Goal: Navigation & Orientation: Understand site structure

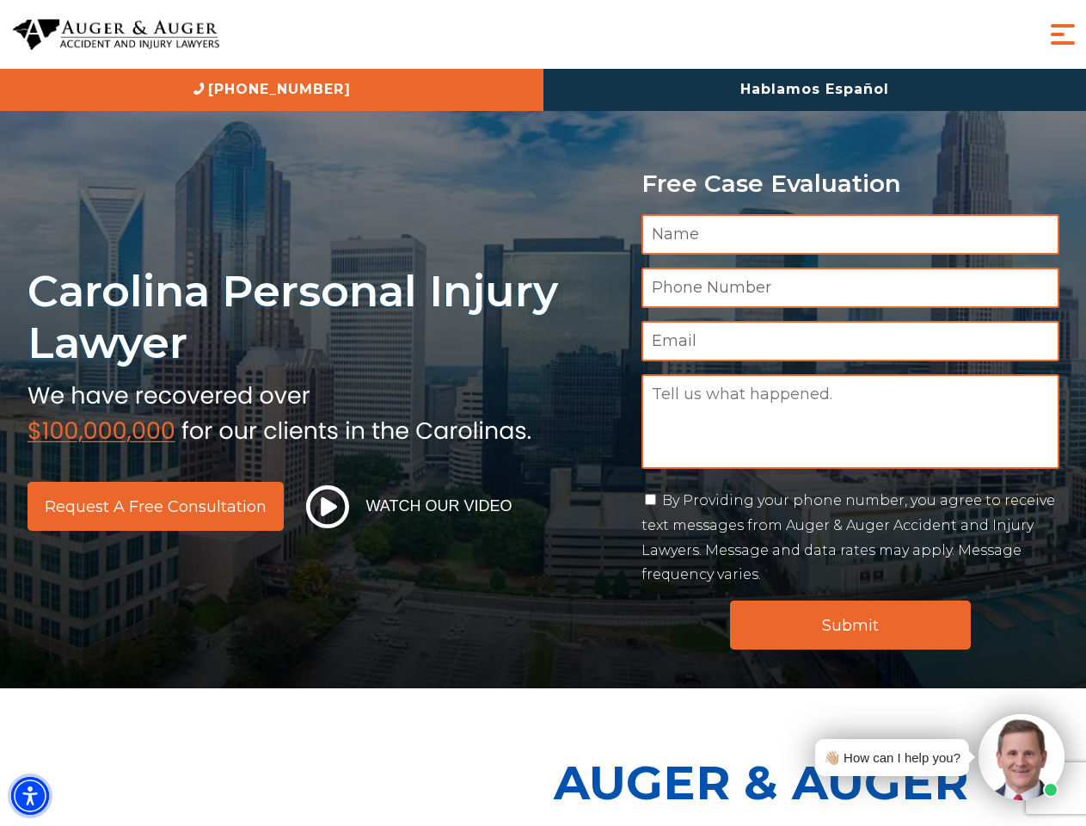
click at [30, 796] on img "Accessibility Menu" at bounding box center [30, 796] width 38 height 38
